Goal: Entertainment & Leisure: Browse casually

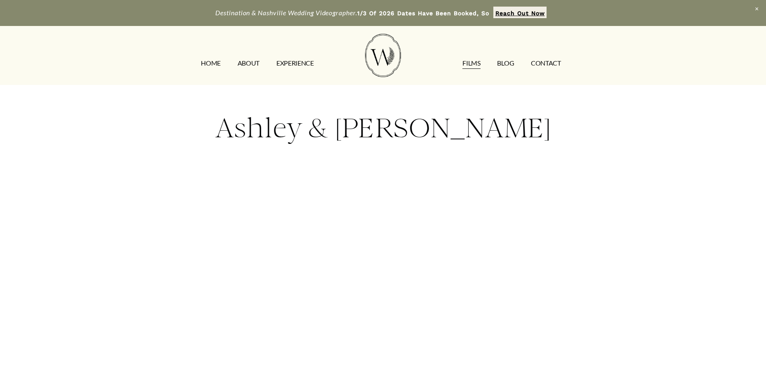
click at [509, 63] on link "Blog" at bounding box center [505, 63] width 17 height 13
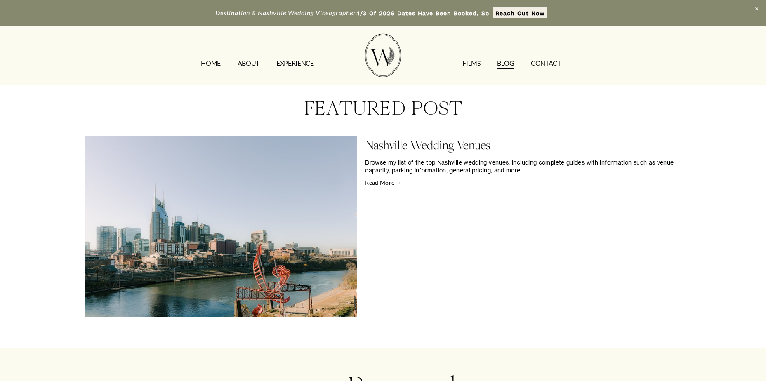
click at [222, 55] on div at bounding box center [383, 55] width 368 height 43
click at [219, 59] on link "HOME" at bounding box center [211, 63] width 20 height 13
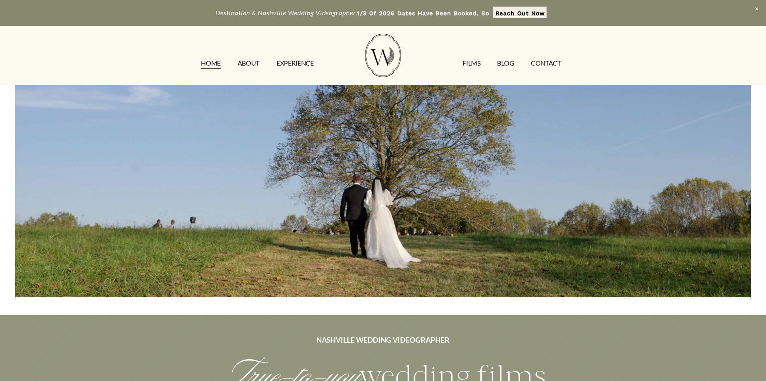
scroll to position [41, 0]
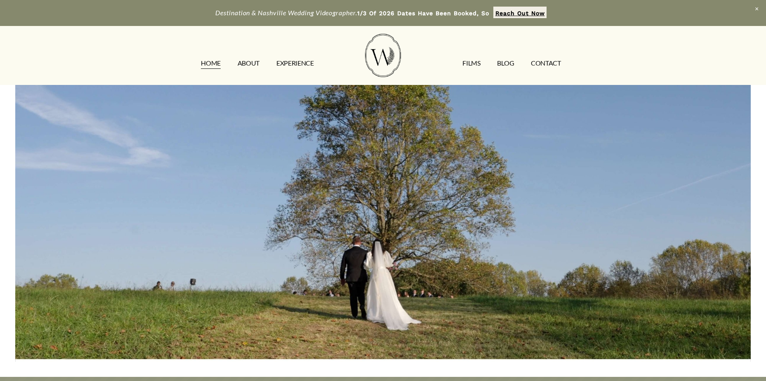
click at [472, 66] on link "FILMS" at bounding box center [472, 63] width 18 height 13
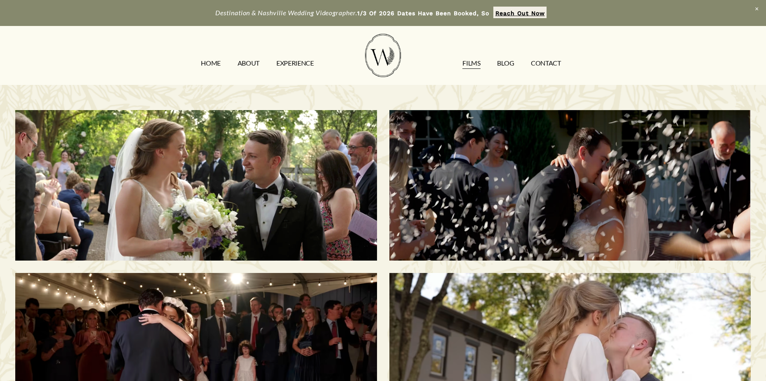
click at [291, 220] on div "Morgan & Tommy | Nashville, TN" at bounding box center [195, 185] width 361 height 151
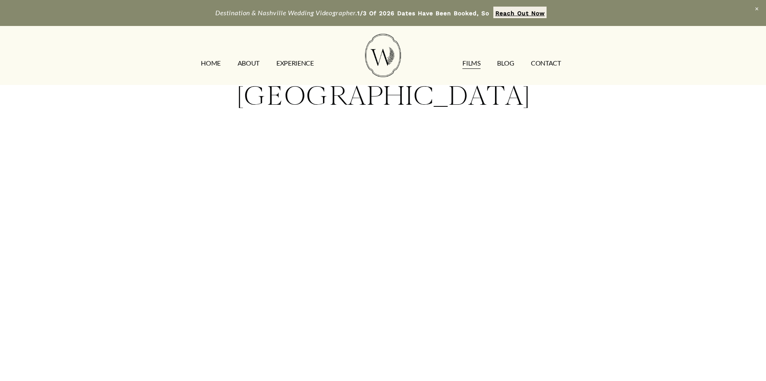
scroll to position [124, 0]
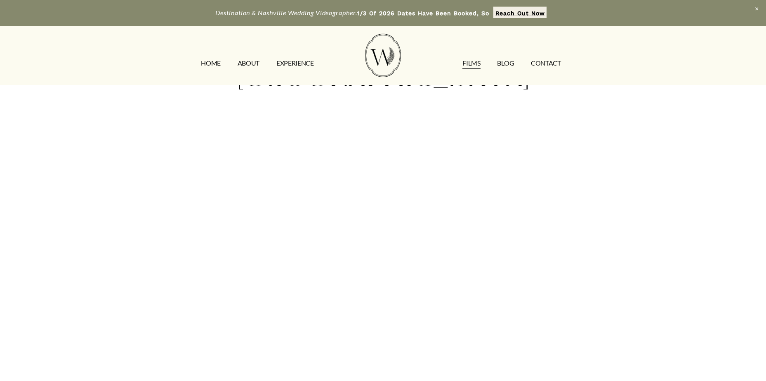
click at [483, 59] on nav "HOME ABOUT EXPERIENCE FILMS Blog CONTACT" at bounding box center [381, 63] width 377 height 13
click at [474, 68] on link "FILMS" at bounding box center [472, 63] width 18 height 13
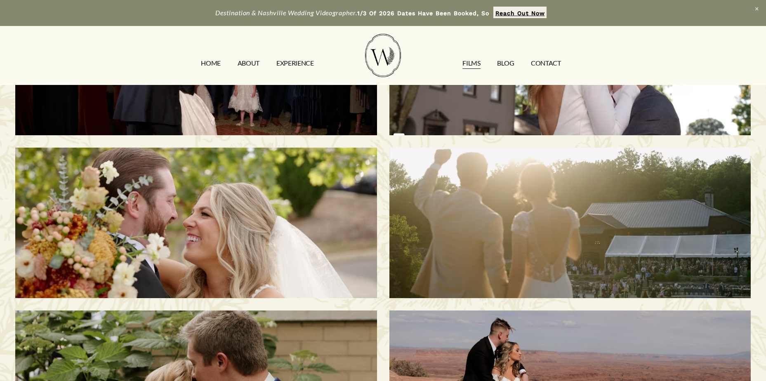
scroll to position [289, 0]
click at [227, 222] on h3 "Melissa & Taylor | Nashville, TN" at bounding box center [195, 223] width 311 height 114
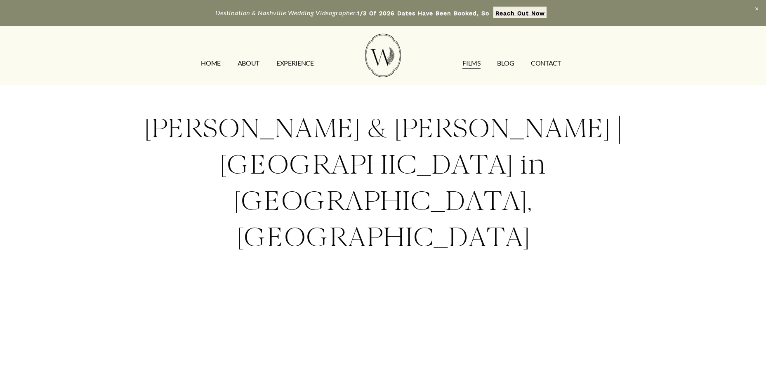
drag, startPoint x: 471, startPoint y: 63, endPoint x: 425, endPoint y: 73, distance: 46.4
click at [471, 63] on link "FILMS" at bounding box center [472, 63] width 18 height 13
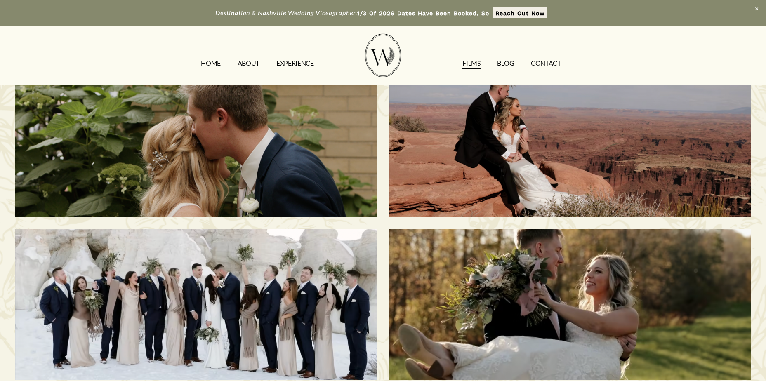
scroll to position [330, 0]
